Goal: Task Accomplishment & Management: Use online tool/utility

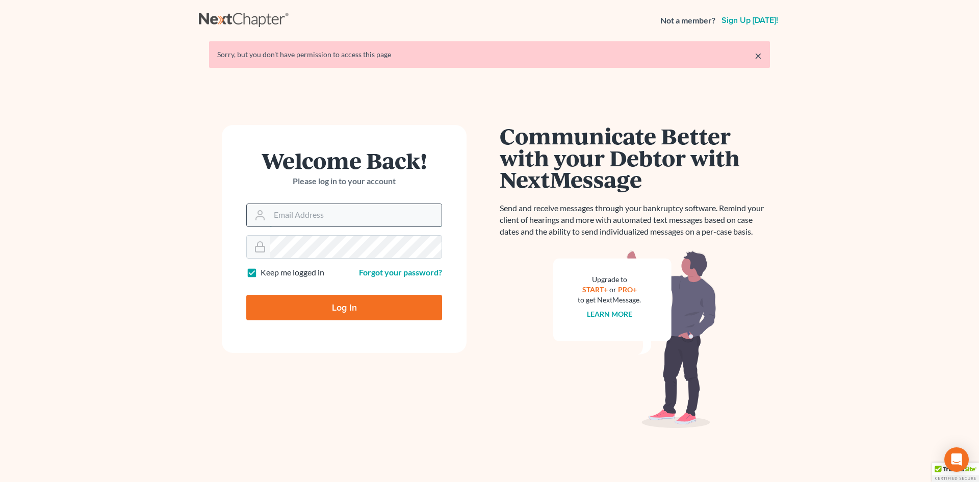
click at [288, 214] on input "Email Address" at bounding box center [356, 215] width 172 height 22
type input "[EMAIL_ADDRESS][DOMAIN_NAME]"
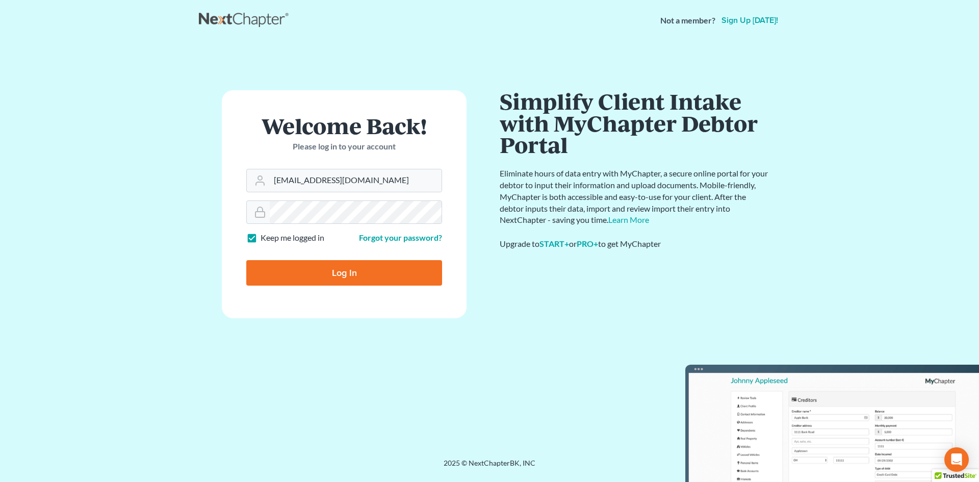
click at [354, 273] on input "Log In" at bounding box center [344, 273] width 196 height 26
type input "Thinking..."
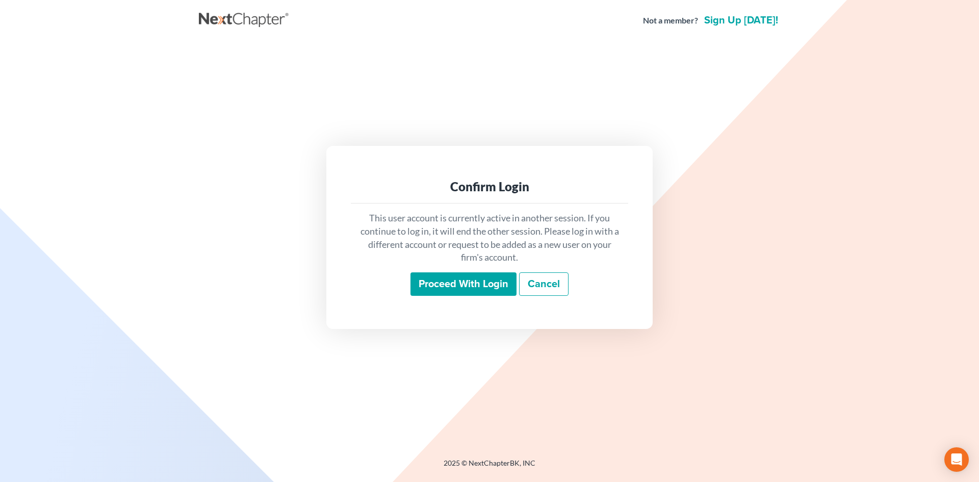
click at [466, 284] on input "Proceed with login" at bounding box center [464, 283] width 106 height 23
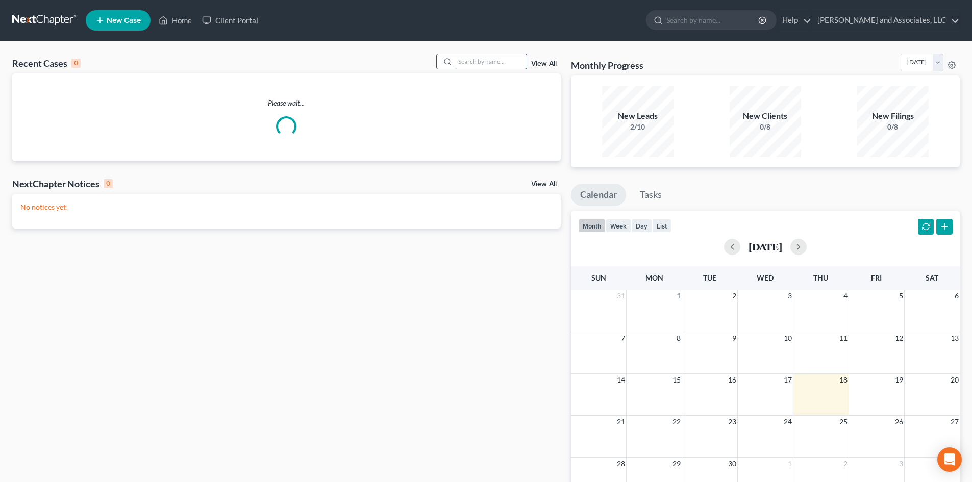
click at [467, 63] on input "search" at bounding box center [490, 61] width 71 height 15
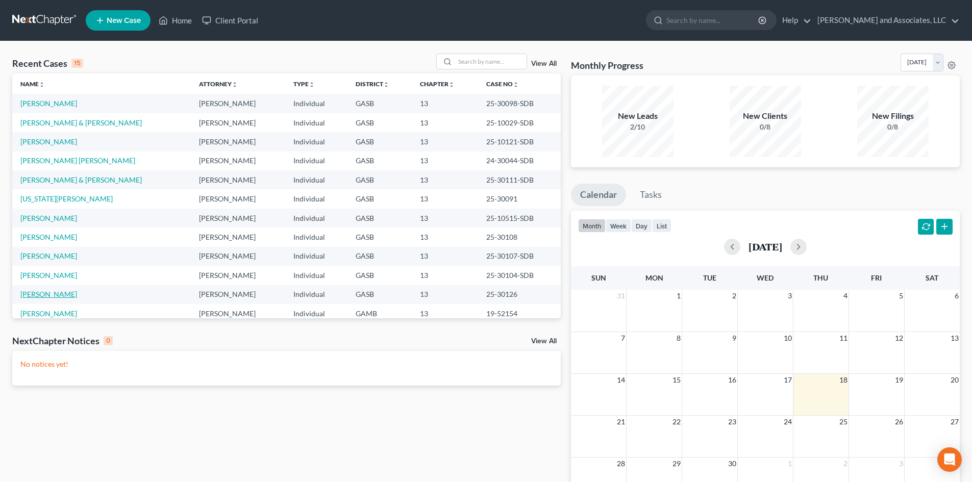
click at [62, 294] on link "[PERSON_NAME]" at bounding box center [48, 294] width 57 height 9
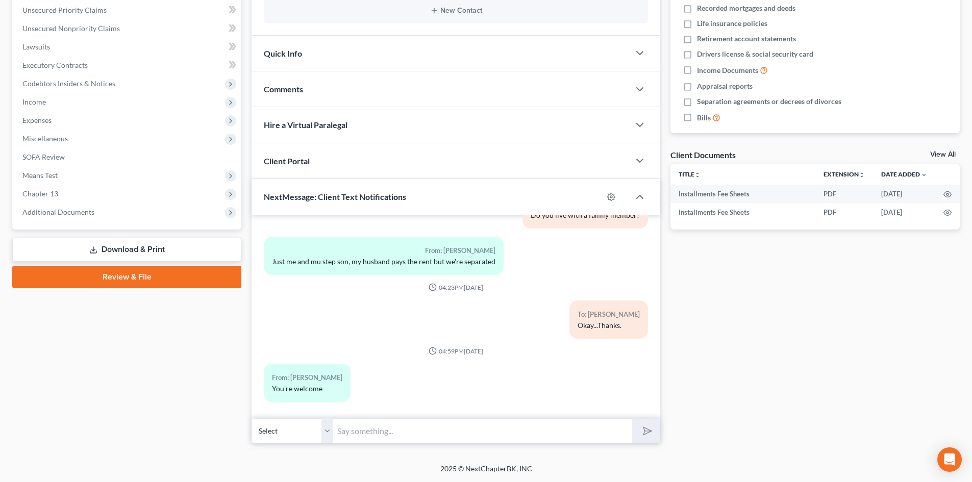
scroll to position [1182, 0]
